Goal: Complete application form

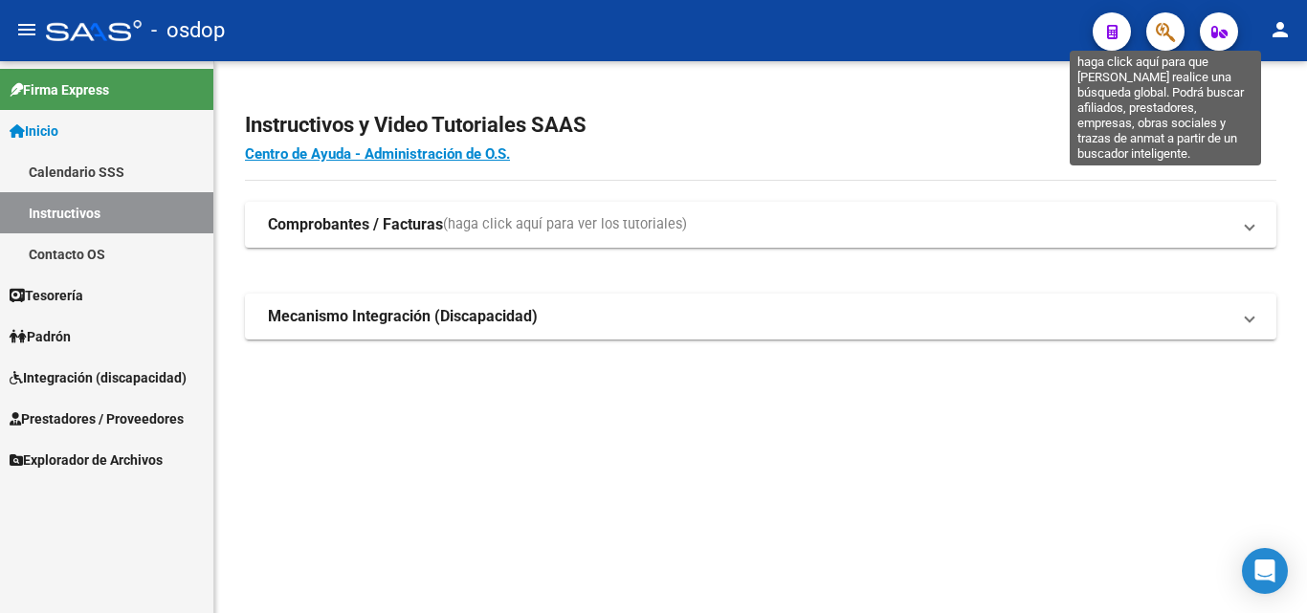
click at [1166, 31] on icon "button" at bounding box center [1165, 32] width 19 height 22
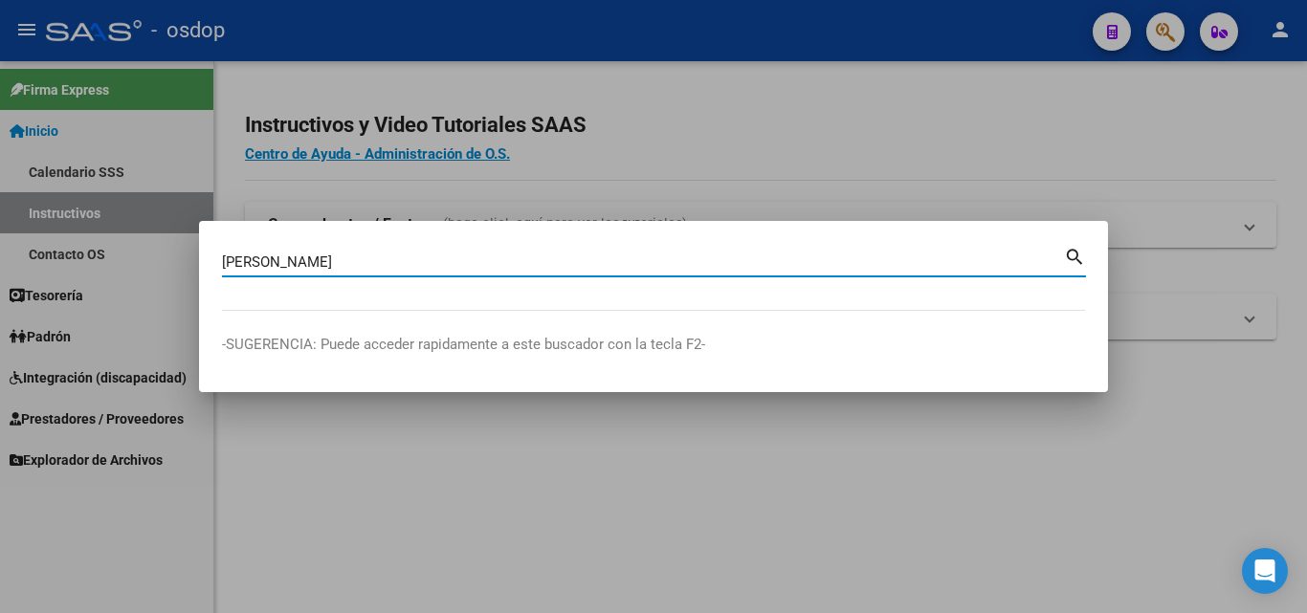
type input "[PERSON_NAME]"
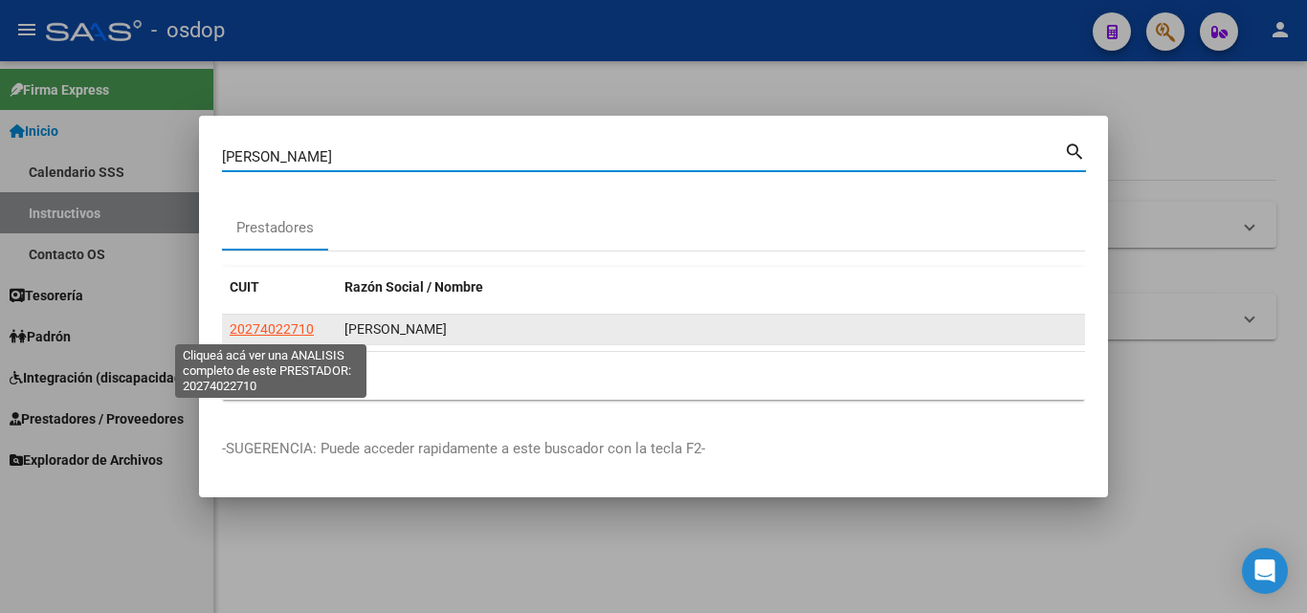
click at [272, 322] on span "20274022710" at bounding box center [272, 329] width 84 height 15
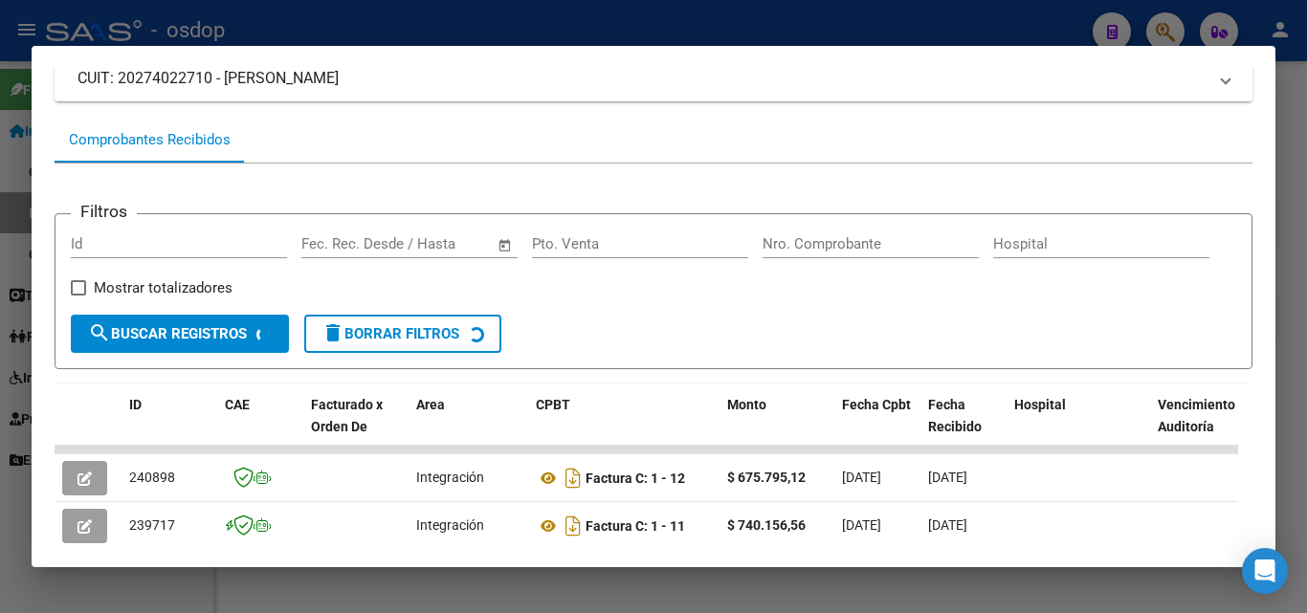
scroll to position [235, 0]
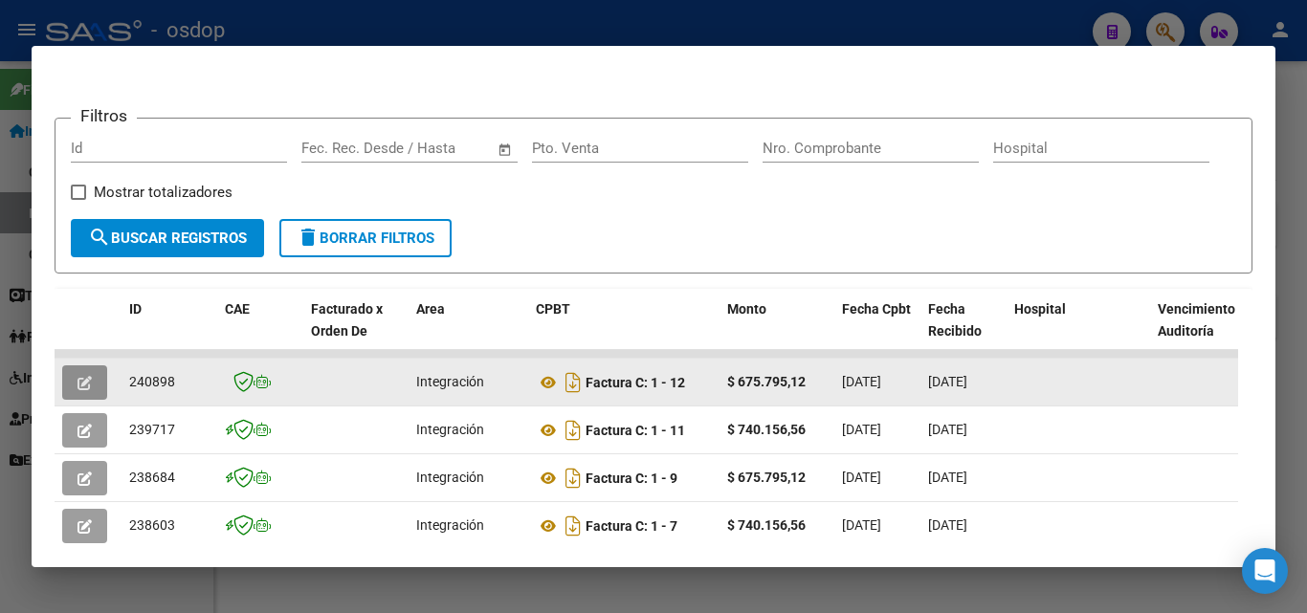
click at [79, 388] on icon "button" at bounding box center [85, 383] width 14 height 14
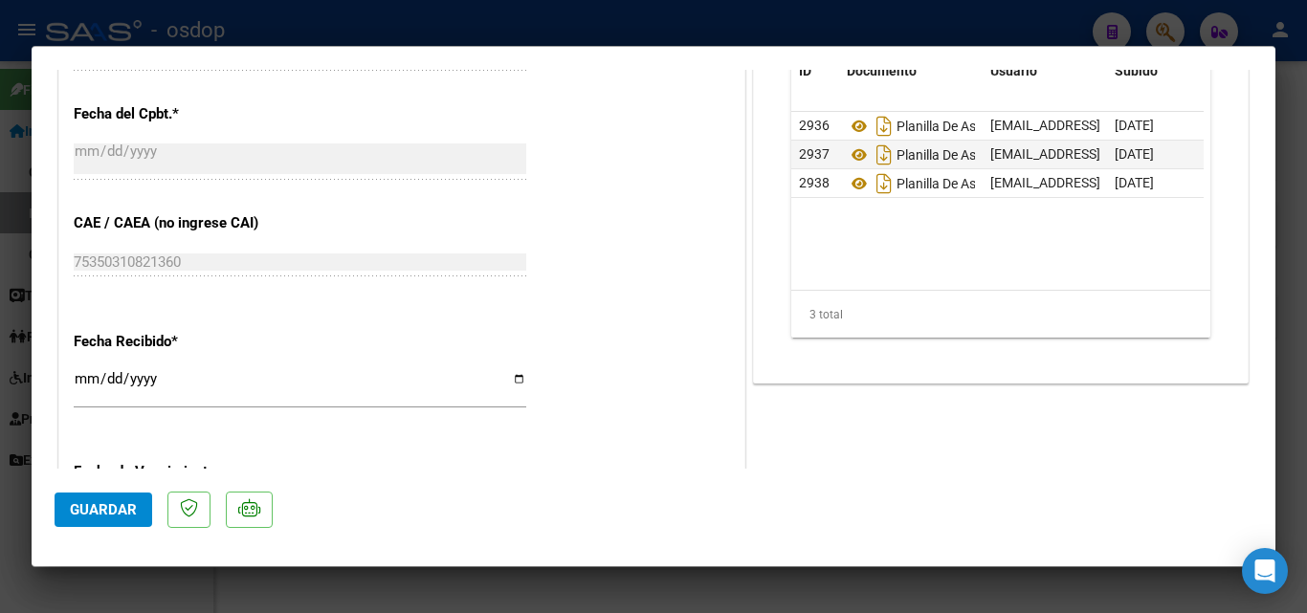
scroll to position [957, 0]
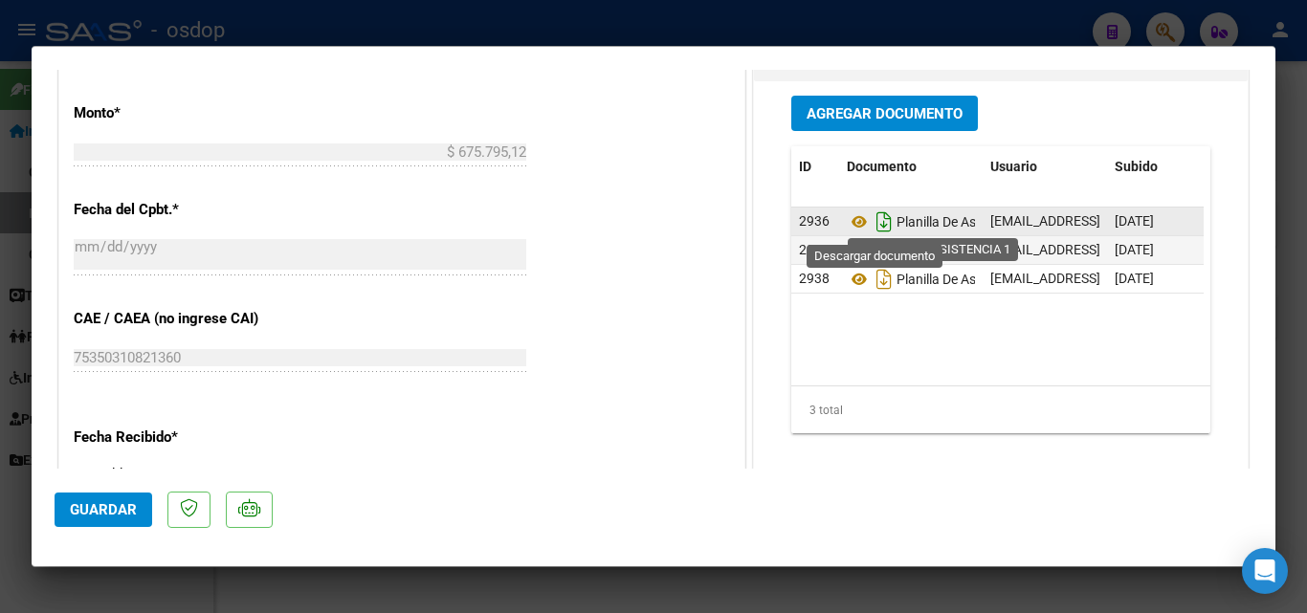
click at [872, 225] on icon "Descargar documento" at bounding box center [884, 222] width 25 height 31
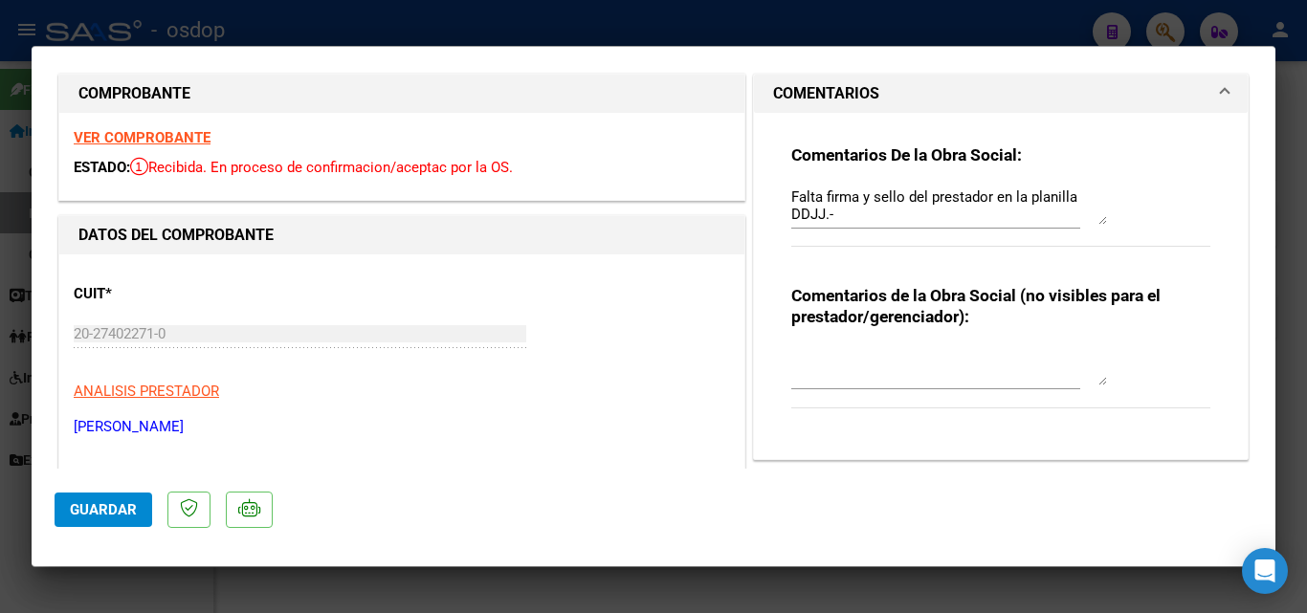
scroll to position [0, 0]
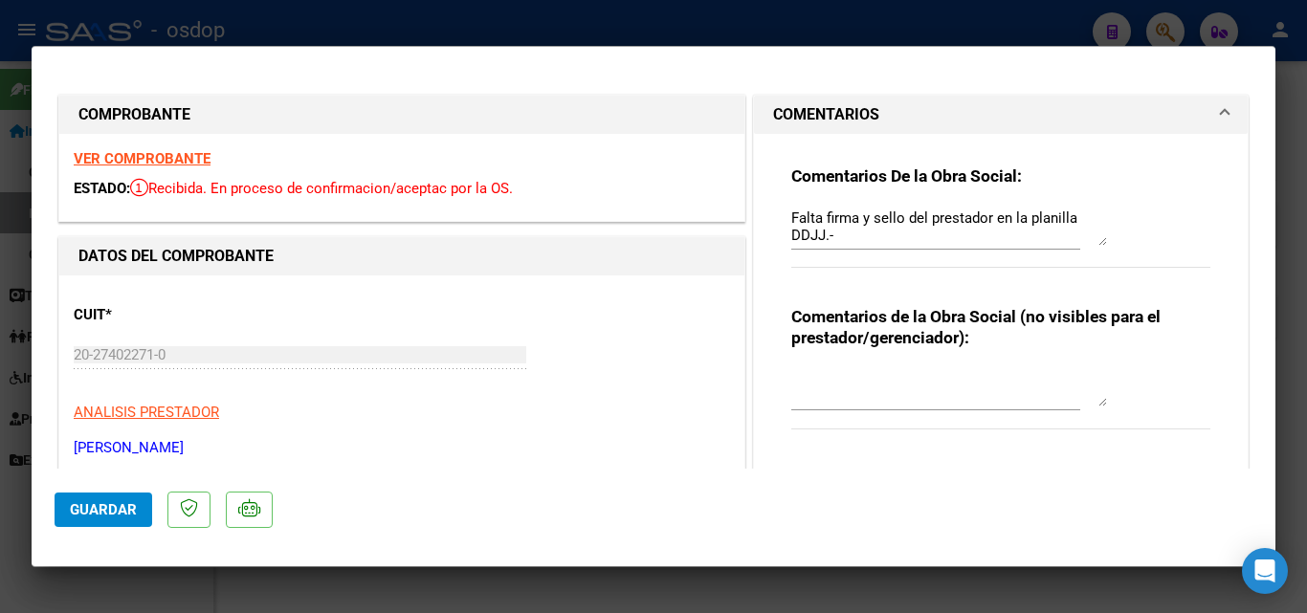
click at [685, 591] on div at bounding box center [653, 306] width 1307 height 613
type input "$ 0,00"
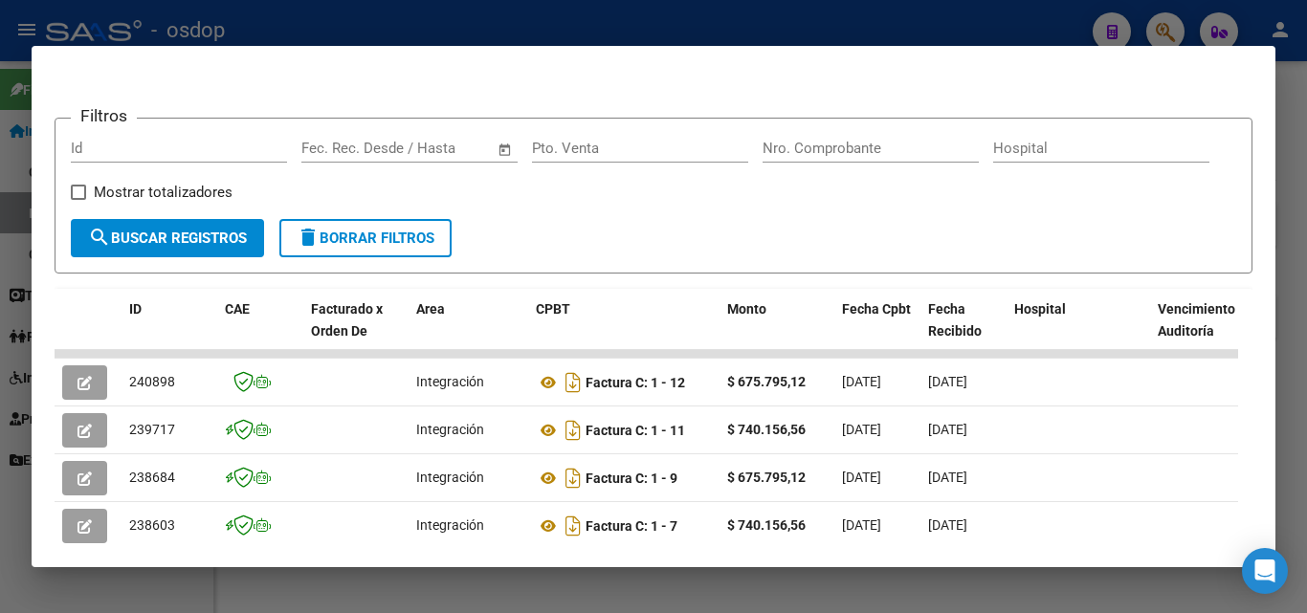
click at [875, 599] on div at bounding box center [653, 306] width 1307 height 613
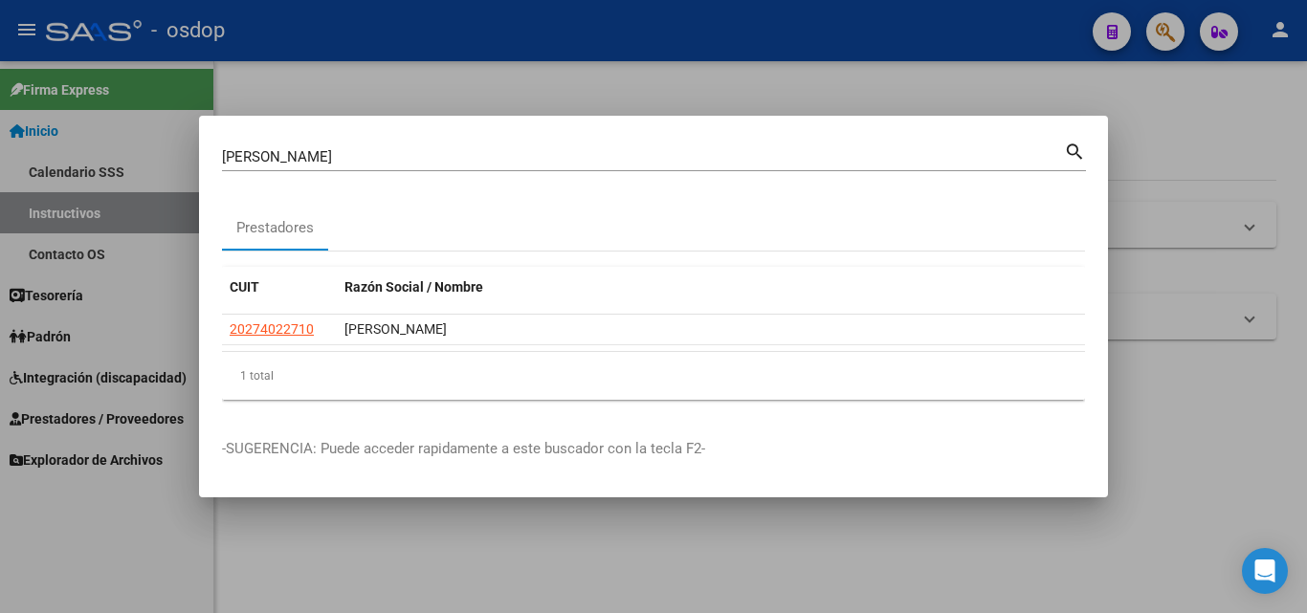
click at [860, 591] on div at bounding box center [653, 306] width 1307 height 613
